Goal: Information Seeking & Learning: Learn about a topic

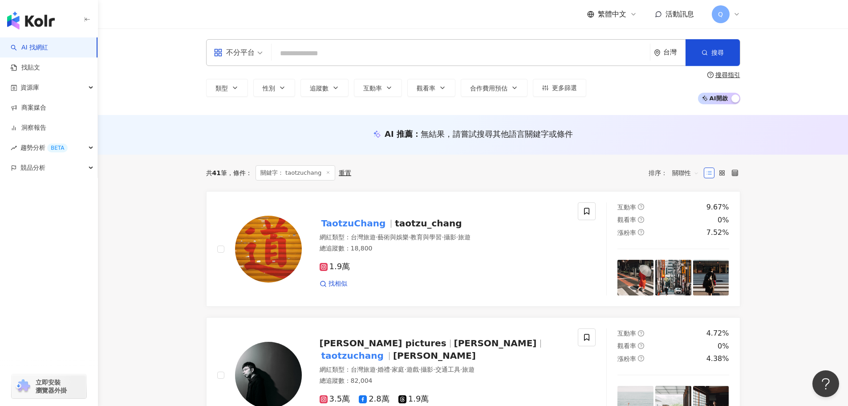
click at [311, 47] on input "search" at bounding box center [460, 53] width 371 height 17
type input "**********"
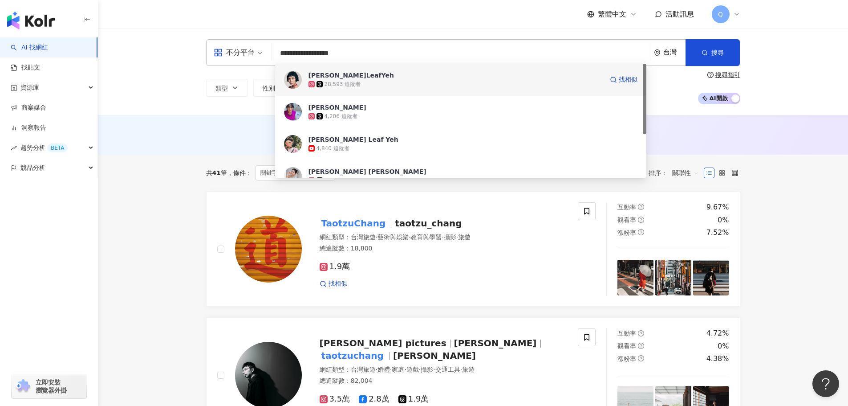
click at [358, 88] on div "28,593 追蹤者" at bounding box center [456, 84] width 295 height 9
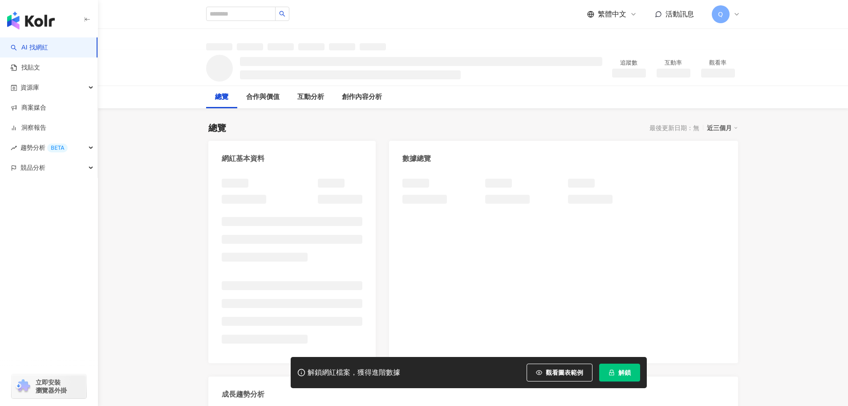
click at [629, 374] on span "解鎖" at bounding box center [625, 372] width 12 height 7
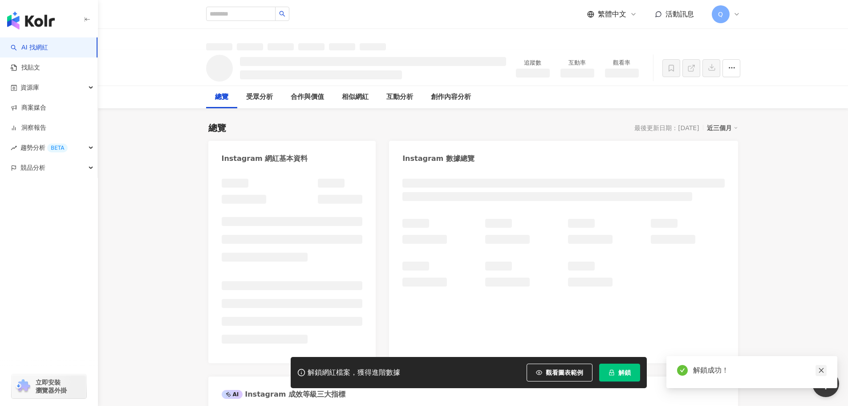
click at [824, 368] on icon "close" at bounding box center [821, 370] width 6 height 6
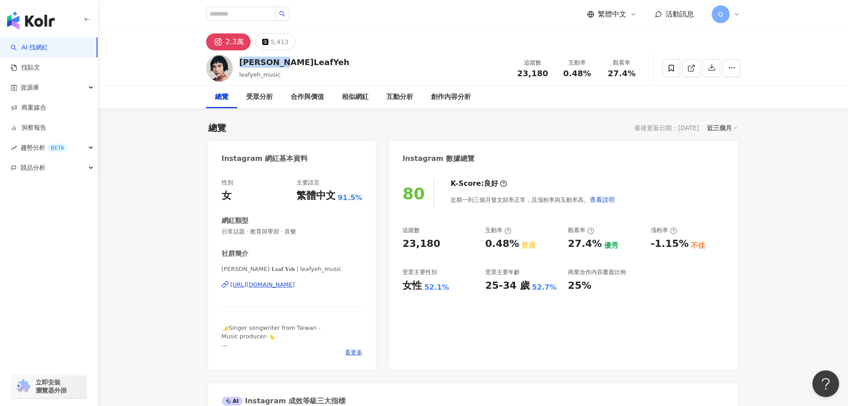
drag, startPoint x: 289, startPoint y: 65, endPoint x: 242, endPoint y: 65, distance: 47.7
click at [242, 65] on div "葉穎LeafYeh leafyeh_music 追蹤數 23,180 互動率 0.48% 觀看率 27.4%" at bounding box center [473, 67] width 570 height 35
copy div "[PERSON_NAME]LeafYeh"
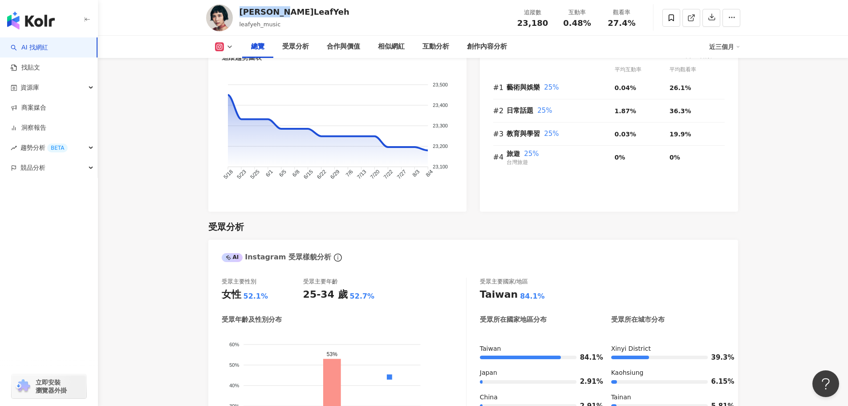
scroll to position [594, 0]
